Goal: Transaction & Acquisition: Book appointment/travel/reservation

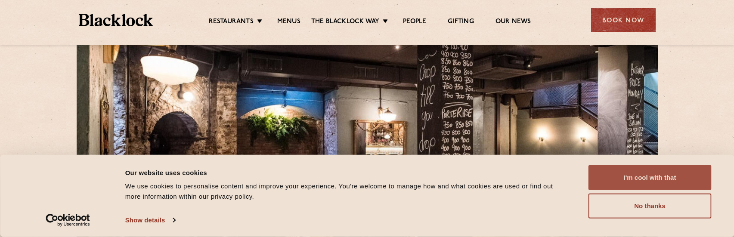
click at [661, 178] on button "I'm cool with that" at bounding box center [649, 177] width 123 height 25
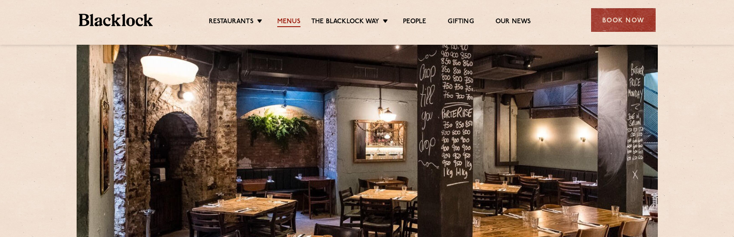
click at [292, 20] on link "Menus" at bounding box center [288, 22] width 23 height 9
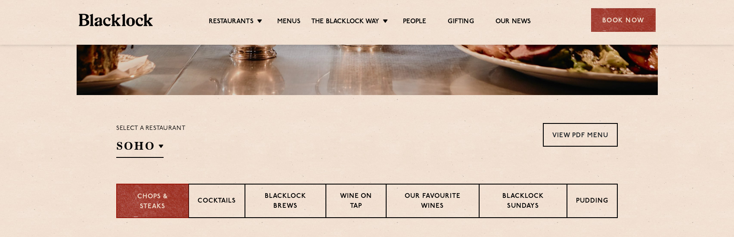
scroll to position [258, 0]
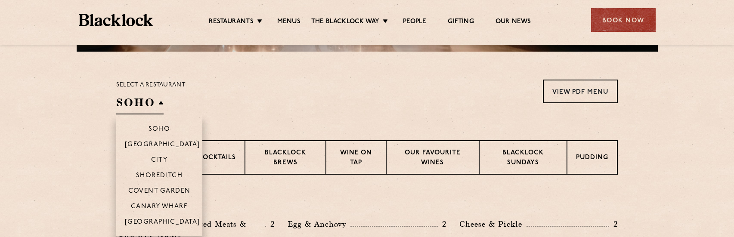
click at [153, 102] on h2 "SOHO" at bounding box center [139, 104] width 47 height 19
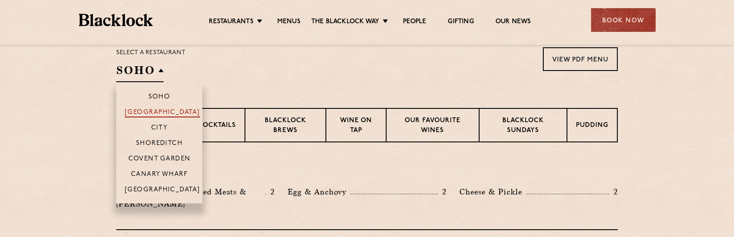
scroll to position [301, 0]
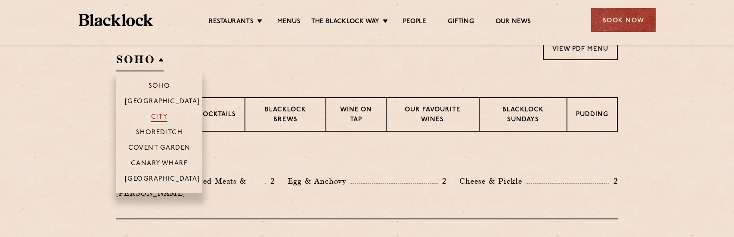
click at [162, 117] on p "City" at bounding box center [159, 118] width 17 height 9
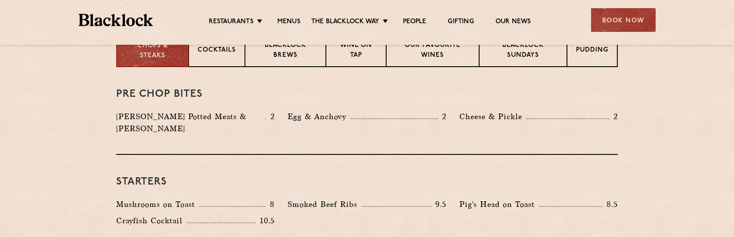
scroll to position [300, 0]
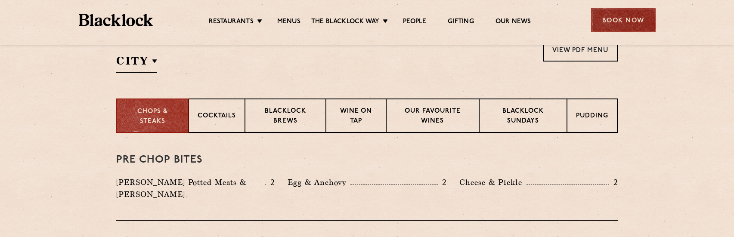
click at [614, 13] on div "Book Now" at bounding box center [623, 20] width 65 height 24
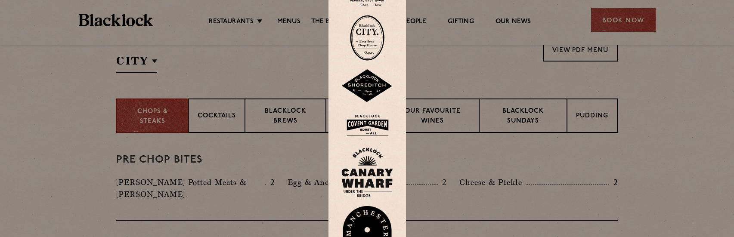
click at [80, 111] on div at bounding box center [367, 118] width 734 height 237
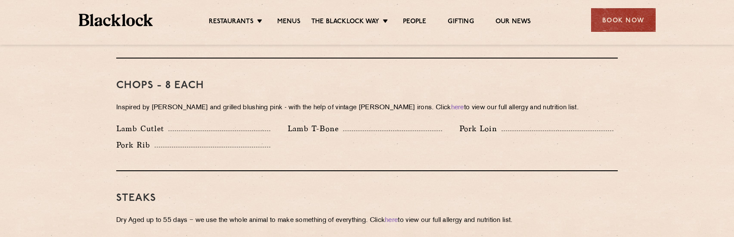
scroll to position [687, 0]
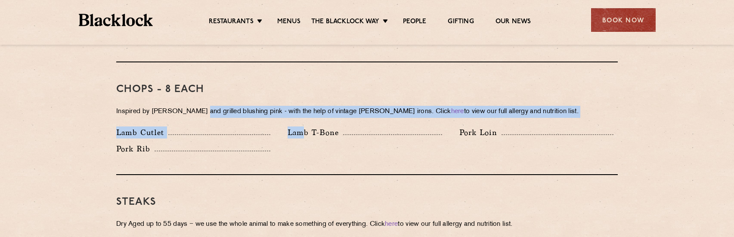
drag, startPoint x: 305, startPoint y: 146, endPoint x: 196, endPoint y: 94, distance: 120.1
click at [197, 94] on div "Chops - 8 each Inspired by Joe Beef and grilled blushing pink - with the help o…" at bounding box center [366, 118] width 501 height 113
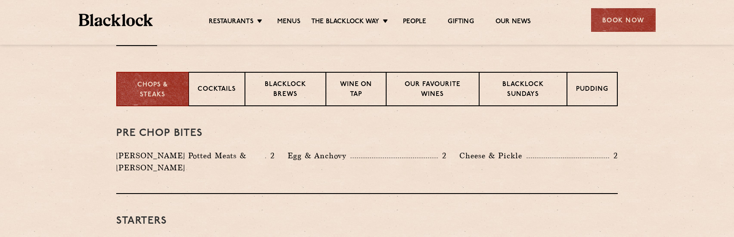
scroll to position [329, 0]
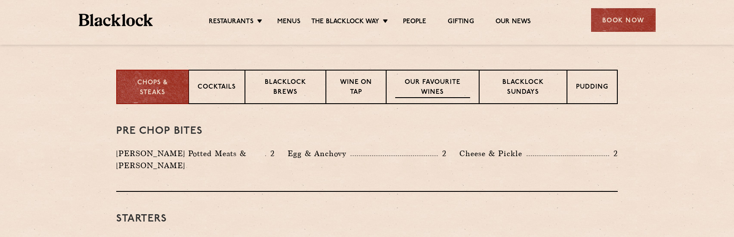
click at [446, 80] on p "Our favourite wines" at bounding box center [432, 88] width 74 height 20
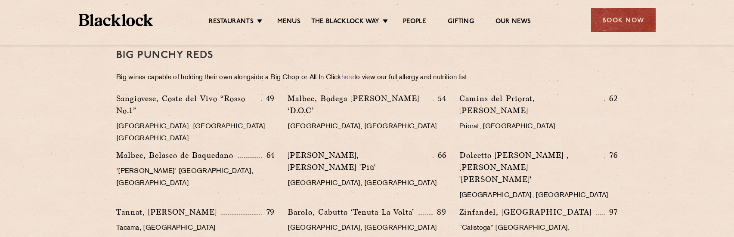
scroll to position [1318, 0]
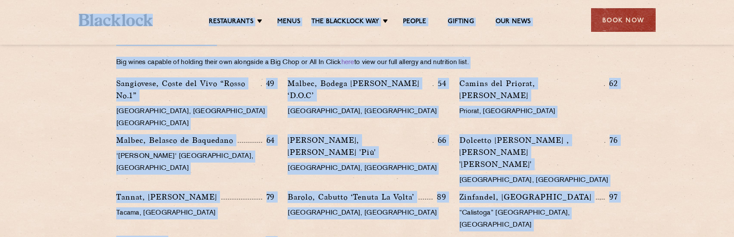
drag, startPoint x: 196, startPoint y: 175, endPoint x: 94, endPoint y: 35, distance: 172.9
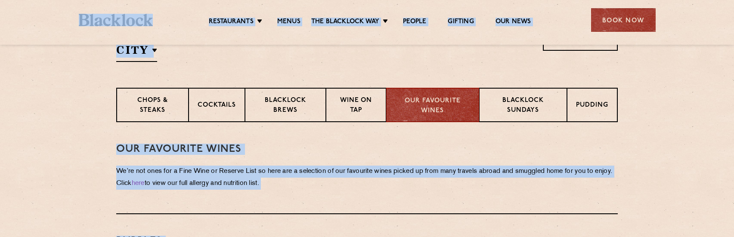
scroll to position [331, 0]
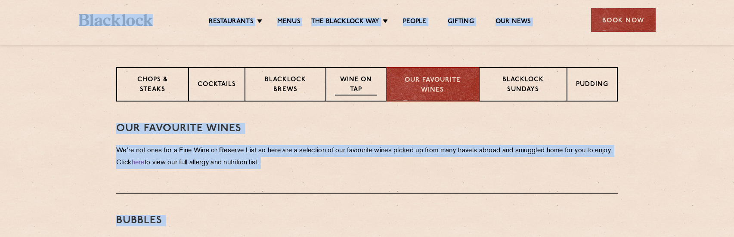
click at [349, 80] on p "Wine on Tap" at bounding box center [356, 85] width 42 height 20
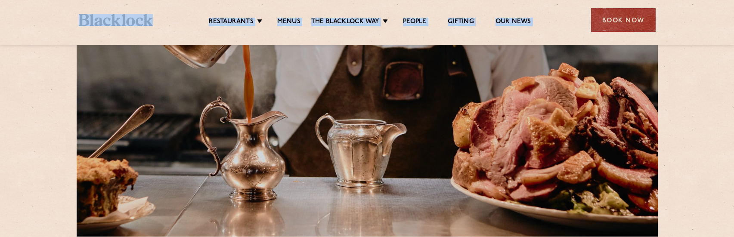
scroll to position [245, 0]
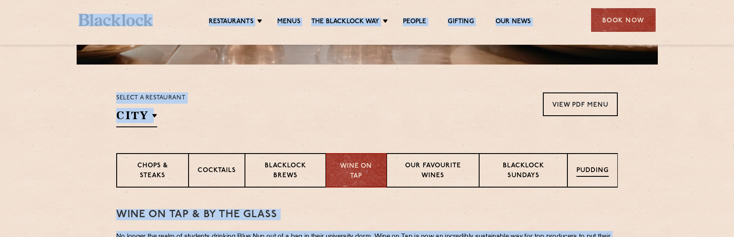
click at [585, 169] on p "Pudding" at bounding box center [592, 171] width 32 height 11
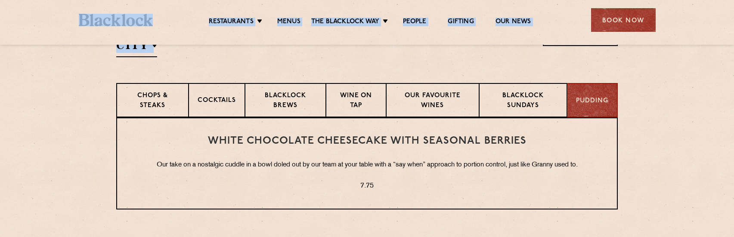
scroll to position [288, 0]
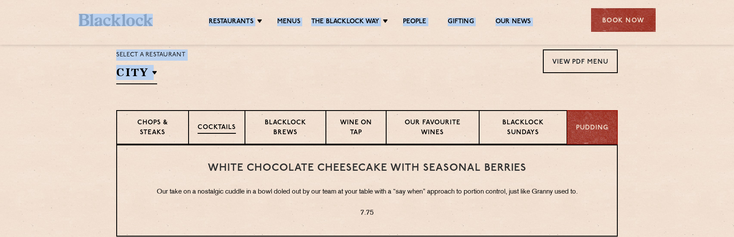
click at [224, 124] on p "Cocktails" at bounding box center [217, 128] width 38 height 11
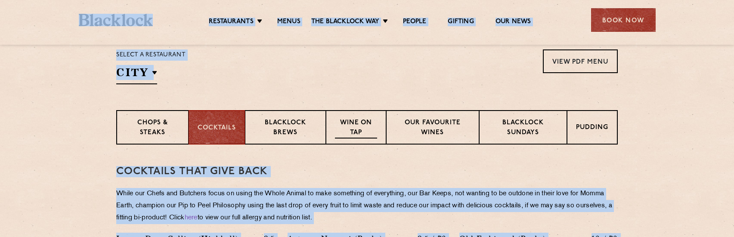
scroll to position [418, 0]
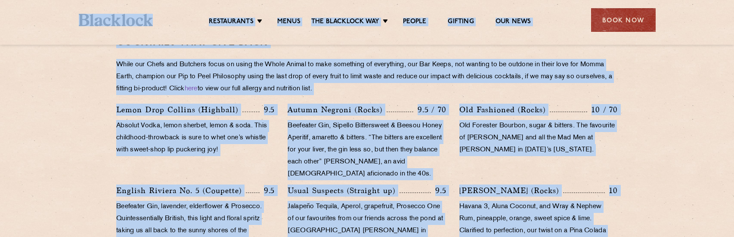
click at [114, 135] on div "Lemon Drop Collins (Highball) 9.5 Absolut Vodka, lemon sherbet, lemon & soda. T…" at bounding box center [195, 144] width 171 height 81
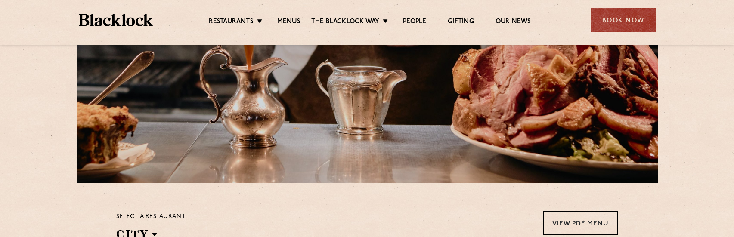
scroll to position [92, 0]
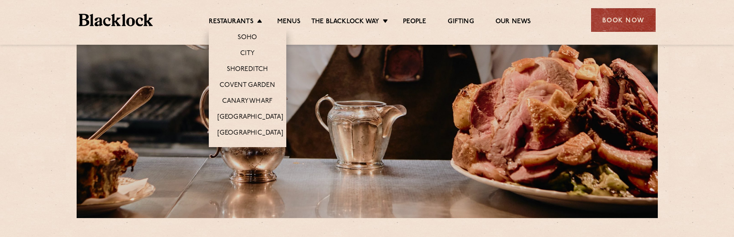
click at [256, 20] on li "Restaurants Soho City Shoreditch Covent Garden Canary Wharf Manchester Birmingh…" at bounding box center [238, 22] width 58 height 9
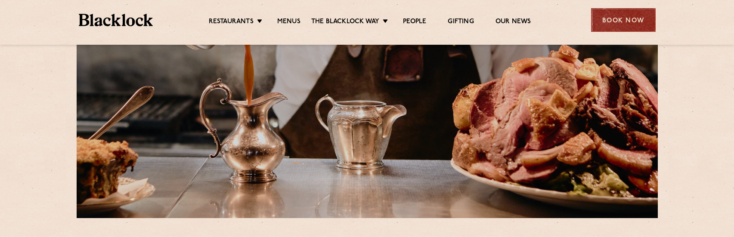
click at [636, 19] on div "Book Now" at bounding box center [623, 20] width 65 height 24
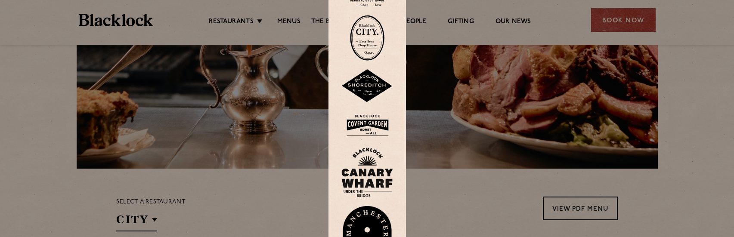
scroll to position [135, 0]
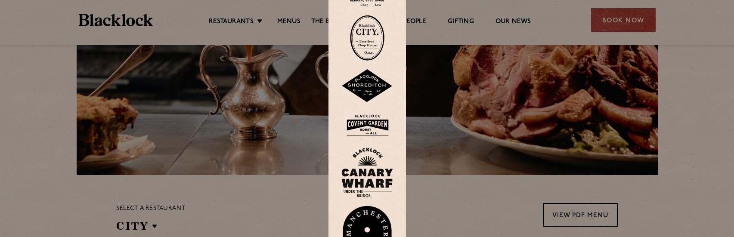
click at [374, 39] on img at bounding box center [367, 38] width 34 height 46
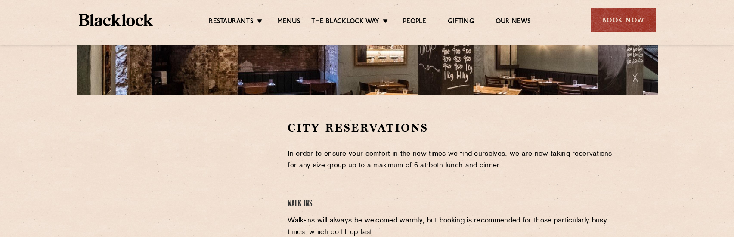
scroll to position [301, 0]
